Goal: Information Seeking & Learning: Compare options

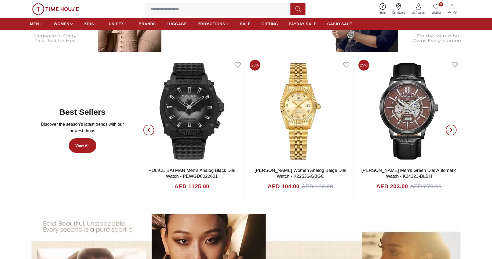
scroll to position [322, 0]
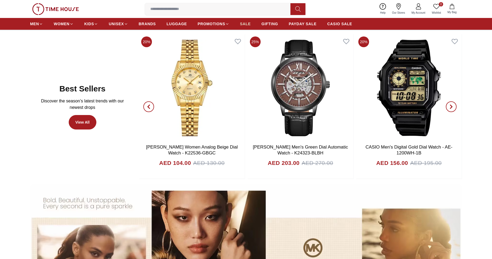
click at [246, 25] on span "SALE" at bounding box center [245, 23] width 11 height 5
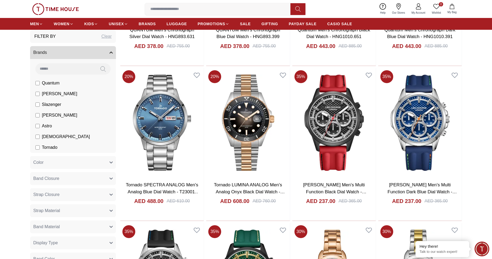
scroll to position [483, 0]
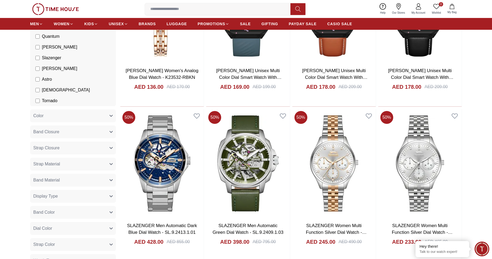
scroll to position [1416, 0]
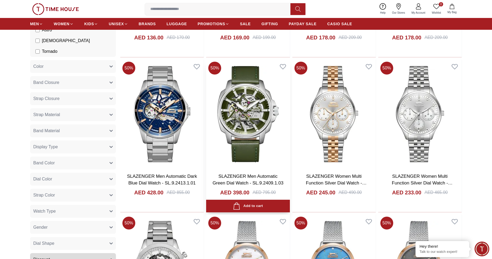
click at [236, 155] on img at bounding box center [247, 114] width 83 height 109
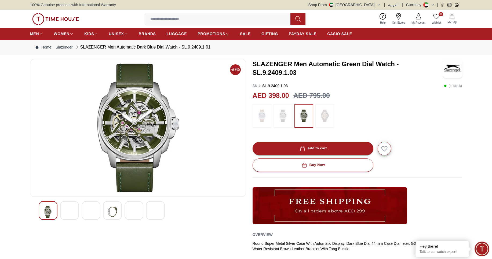
click at [95, 212] on img at bounding box center [91, 212] width 10 height 12
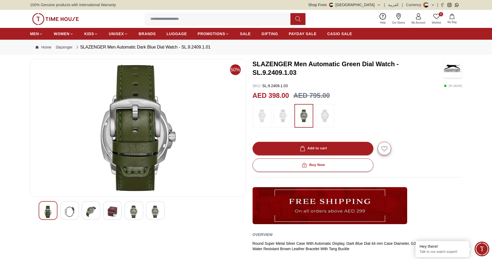
click at [71, 209] on img at bounding box center [70, 212] width 10 height 12
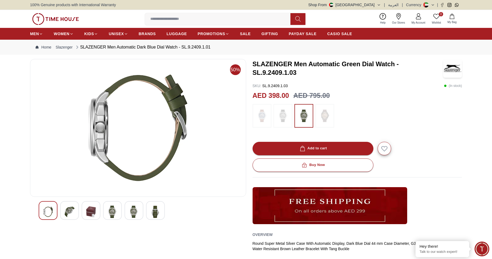
click at [89, 213] on img at bounding box center [91, 212] width 10 height 12
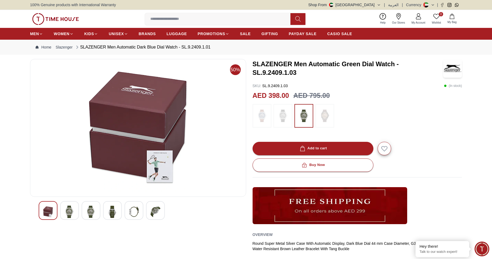
click at [111, 213] on img at bounding box center [113, 212] width 10 height 12
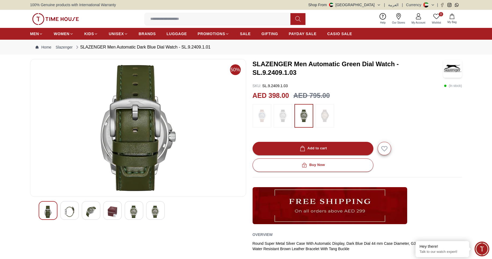
click at [140, 213] on div at bounding box center [133, 210] width 19 height 19
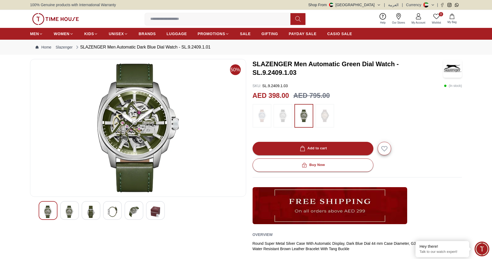
click at [139, 213] on div at bounding box center [133, 210] width 19 height 19
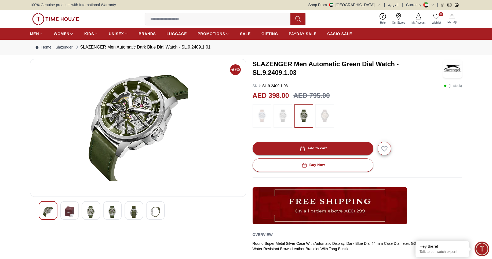
click at [139, 213] on div at bounding box center [133, 210] width 19 height 19
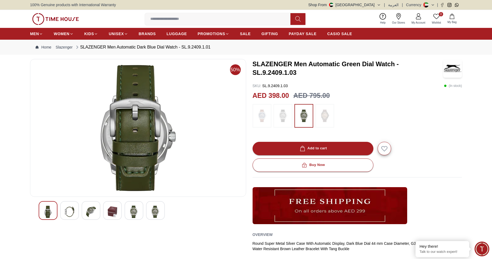
click at [139, 213] on div at bounding box center [133, 210] width 19 height 19
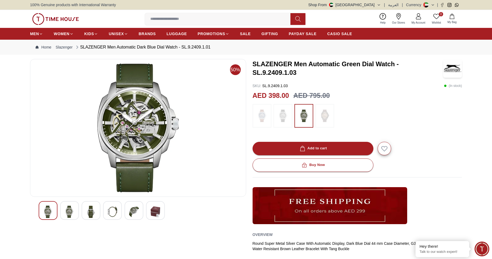
click at [139, 213] on div at bounding box center [133, 210] width 19 height 19
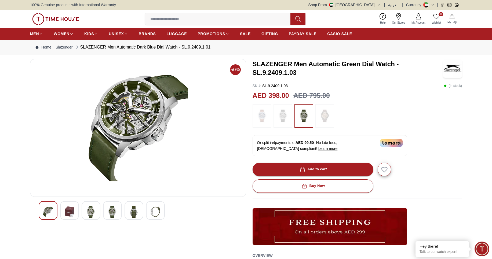
click at [139, 213] on div at bounding box center [133, 210] width 19 height 19
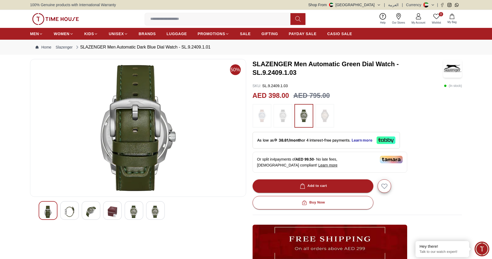
click at [72, 213] on img at bounding box center [70, 212] width 10 height 12
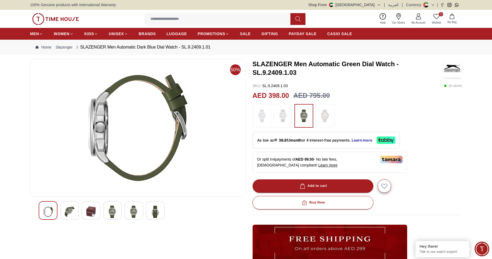
click at [83, 211] on div at bounding box center [91, 210] width 19 height 19
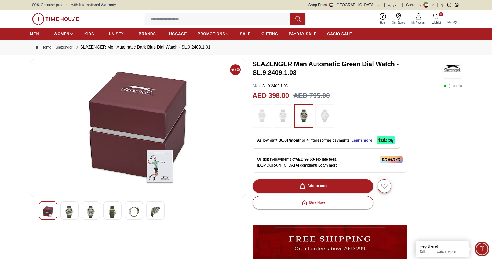
click at [136, 211] on img at bounding box center [134, 212] width 10 height 12
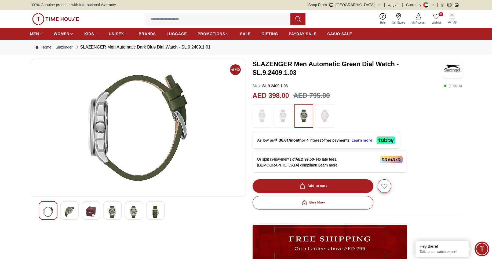
click at [155, 211] on img at bounding box center [155, 212] width 10 height 12
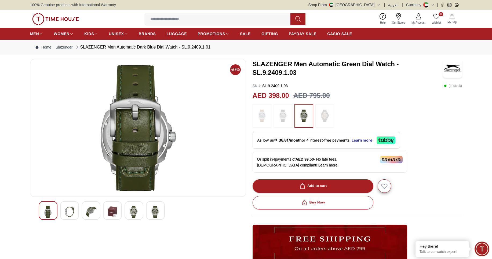
click at [139, 212] on div at bounding box center [133, 210] width 19 height 19
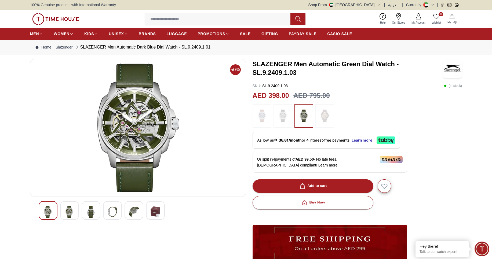
click at [151, 211] on img at bounding box center [155, 212] width 10 height 12
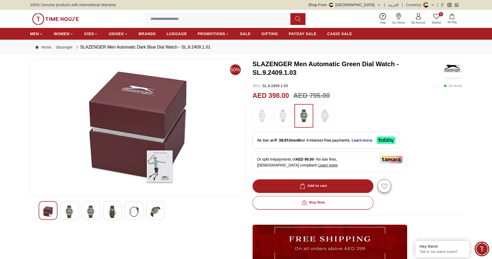
click at [151, 211] on img at bounding box center [155, 212] width 10 height 12
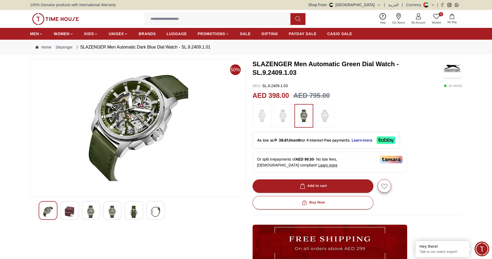
click at [151, 211] on img at bounding box center [155, 212] width 10 height 12
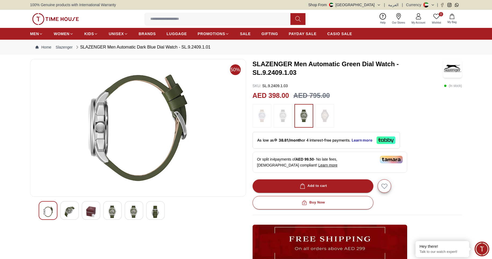
click at [151, 211] on img at bounding box center [155, 212] width 10 height 12
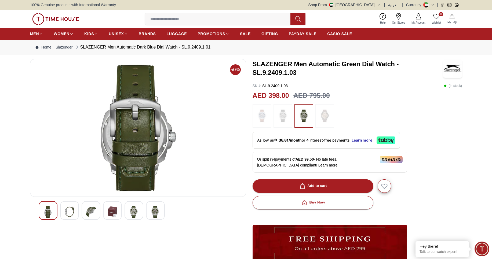
click at [151, 211] on img at bounding box center [155, 212] width 10 height 12
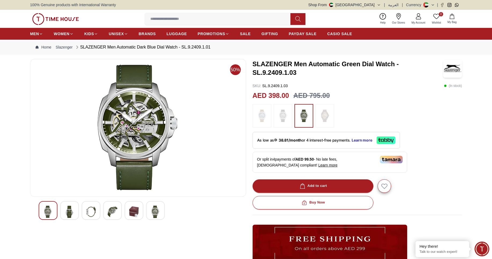
click at [154, 140] on img at bounding box center [138, 128] width 207 height 129
click at [286, 115] on img at bounding box center [282, 116] width 13 height 18
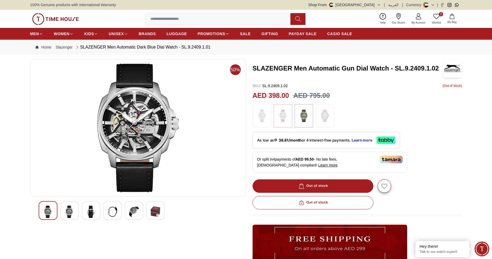
click at [304, 116] on img at bounding box center [303, 116] width 13 height 18
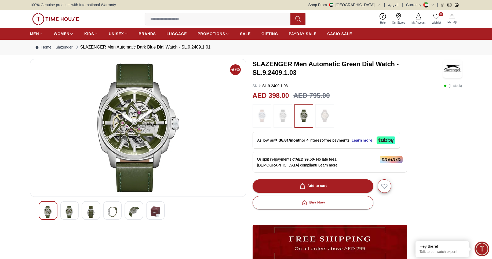
click at [148, 210] on div at bounding box center [155, 210] width 19 height 19
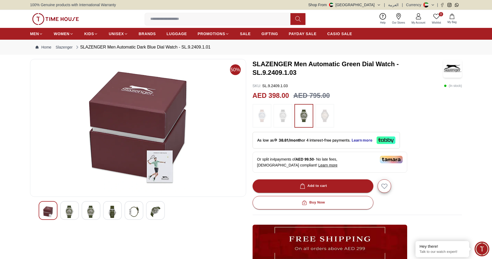
click at [136, 211] on img at bounding box center [134, 212] width 10 height 12
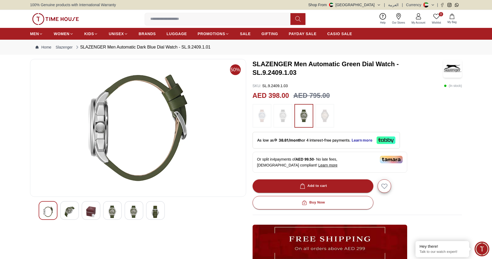
click at [136, 211] on img at bounding box center [134, 212] width 10 height 12
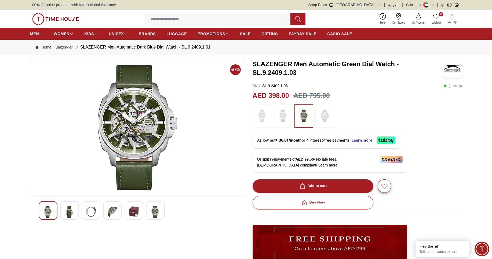
click at [101, 212] on div at bounding box center [138, 210] width 199 height 19
click at [91, 211] on img at bounding box center [91, 212] width 10 height 12
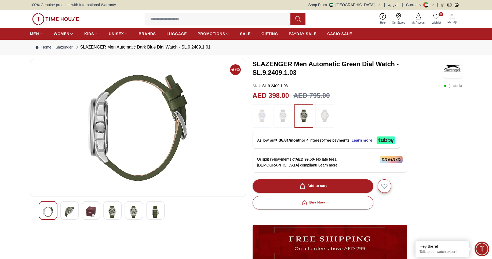
click at [68, 215] on img at bounding box center [70, 212] width 10 height 12
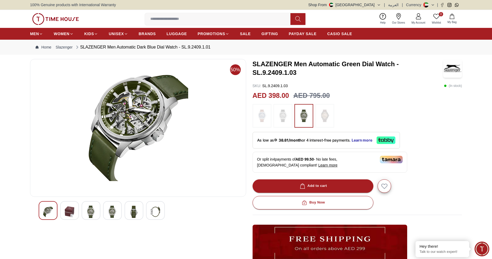
click at [155, 215] on img at bounding box center [155, 212] width 10 height 12
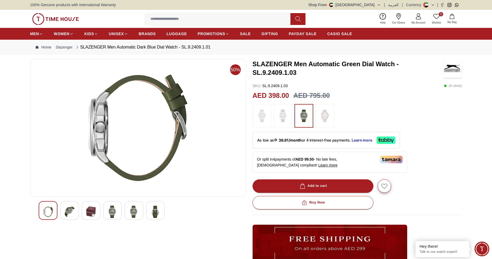
click at [138, 215] on img at bounding box center [134, 212] width 10 height 12
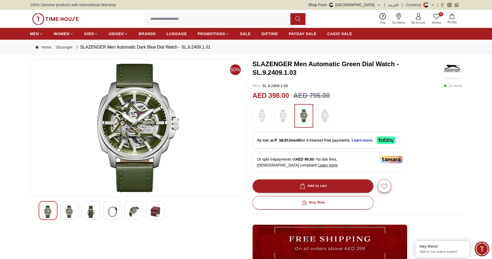
click at [174, 159] on img at bounding box center [138, 128] width 207 height 129
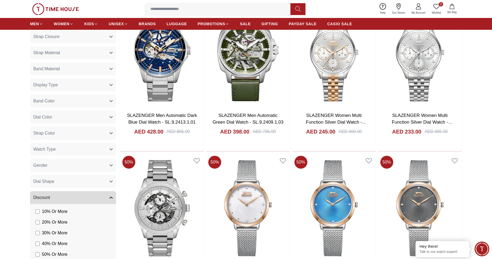
scroll to position [1549, 0]
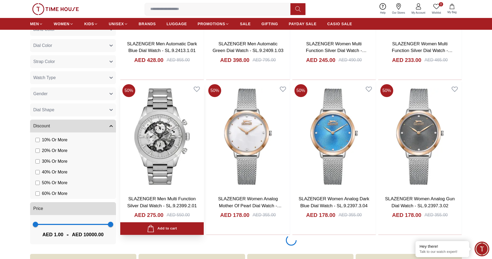
click at [153, 135] on img at bounding box center [161, 136] width 83 height 109
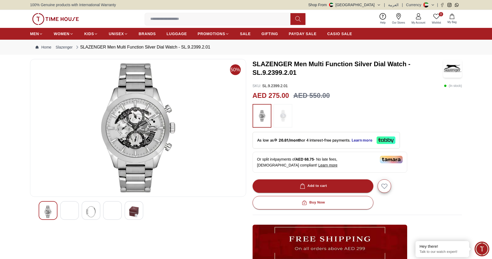
click at [73, 210] on img at bounding box center [70, 212] width 10 height 12
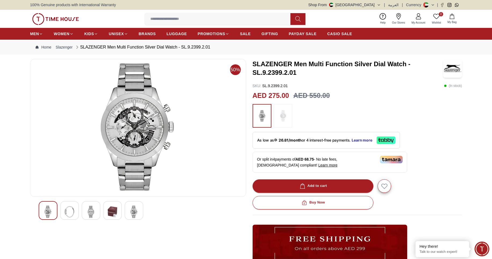
click at [87, 212] on img at bounding box center [91, 212] width 10 height 12
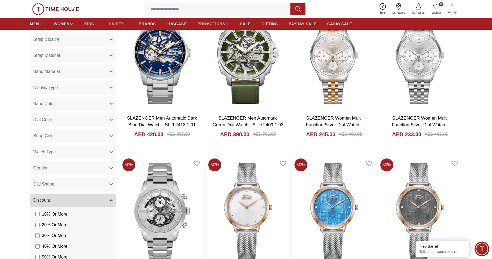
scroll to position [1420, 0]
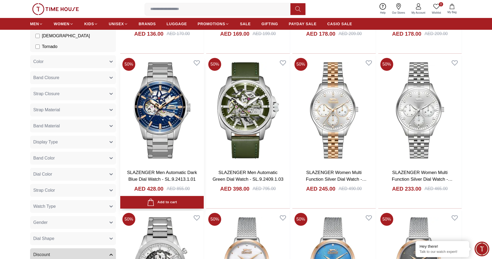
click at [154, 109] on img at bounding box center [161, 110] width 83 height 109
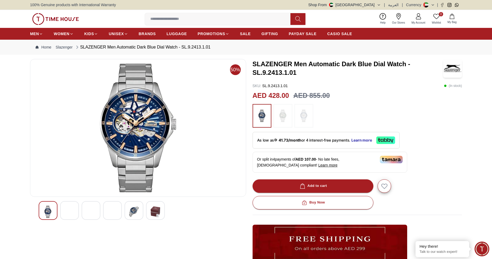
click at [84, 214] on div at bounding box center [91, 210] width 19 height 19
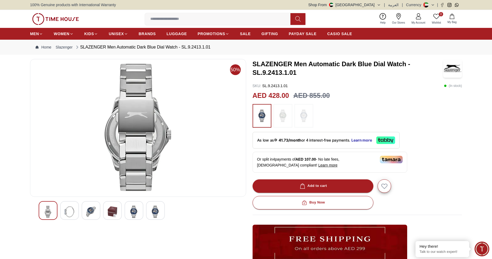
click at [136, 210] on img at bounding box center [134, 212] width 10 height 12
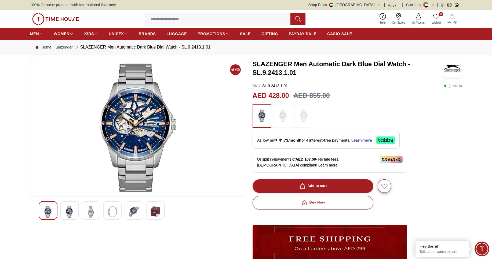
click at [106, 214] on div at bounding box center [112, 210] width 19 height 19
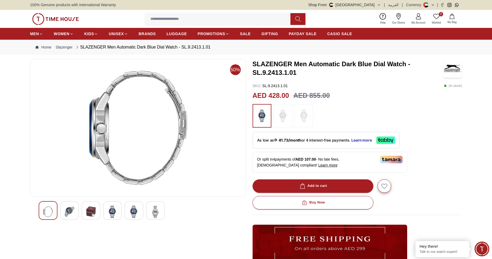
click at [93, 214] on img at bounding box center [91, 212] width 10 height 12
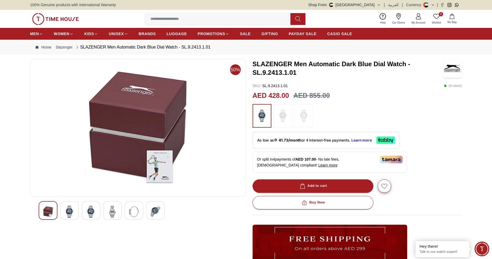
click at [109, 214] on img at bounding box center [113, 212] width 10 height 12
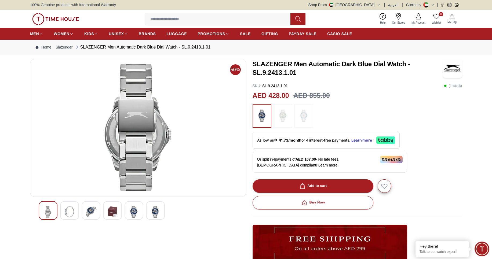
click at [121, 120] on img at bounding box center [138, 128] width 207 height 129
click at [95, 209] on img at bounding box center [91, 212] width 10 height 12
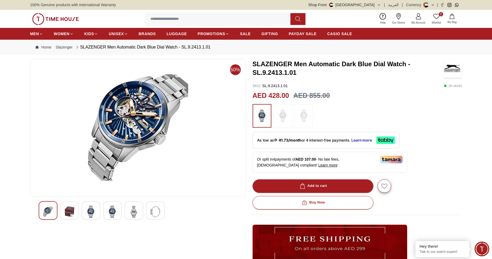
click at [113, 215] on img at bounding box center [113, 212] width 10 height 12
